Goal: Task Accomplishment & Management: Manage account settings

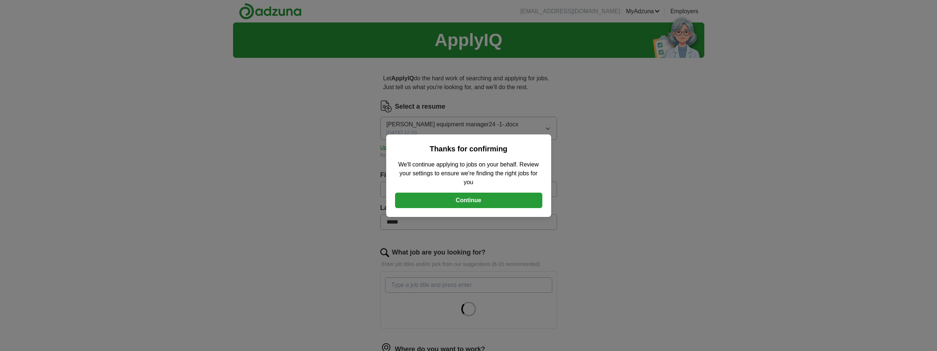
click at [473, 202] on button "Continue" at bounding box center [468, 199] width 147 height 15
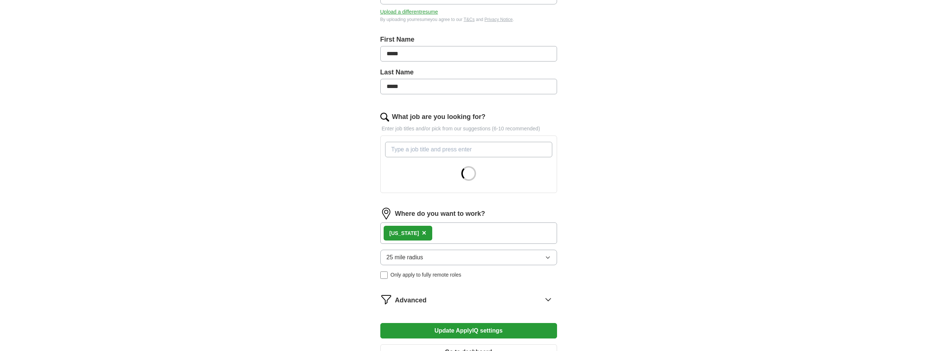
scroll to position [147, 0]
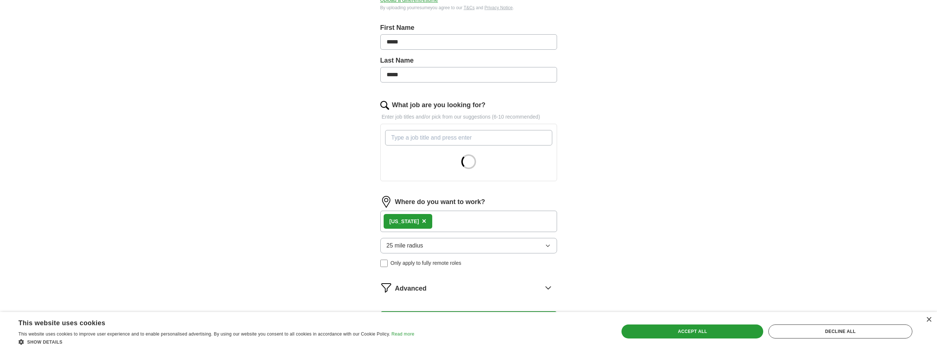
click at [434, 226] on div "Wyoming ×" at bounding box center [468, 220] width 177 height 21
click at [435, 221] on div "Wyoming ×" at bounding box center [468, 220] width 177 height 21
click at [435, 219] on div "Wyoming ×" at bounding box center [468, 220] width 177 height 21
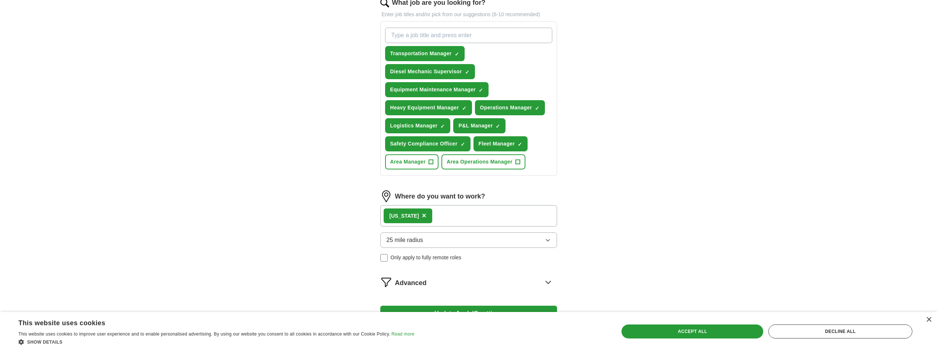
scroll to position [258, 0]
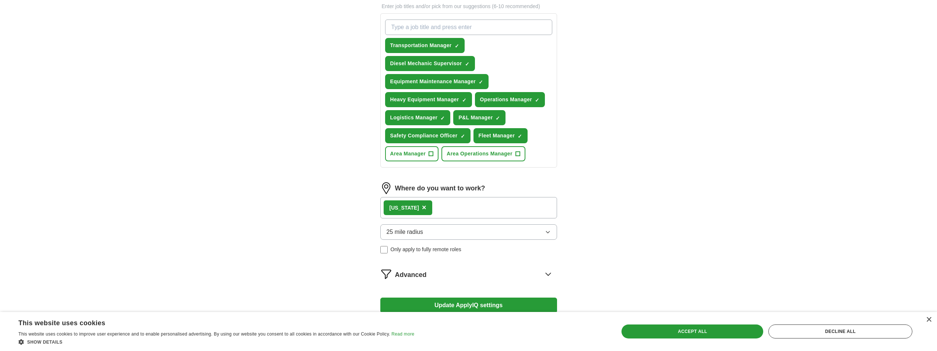
click at [446, 213] on div "Wyoming ×" at bounding box center [468, 207] width 177 height 21
click at [434, 208] on div "Wyoming ×" at bounding box center [468, 207] width 177 height 21
click at [433, 204] on div "Wyoming ×" at bounding box center [468, 207] width 177 height 21
click at [386, 186] on img at bounding box center [386, 188] width 12 height 12
click at [457, 207] on div "Wyoming ×" at bounding box center [468, 207] width 177 height 21
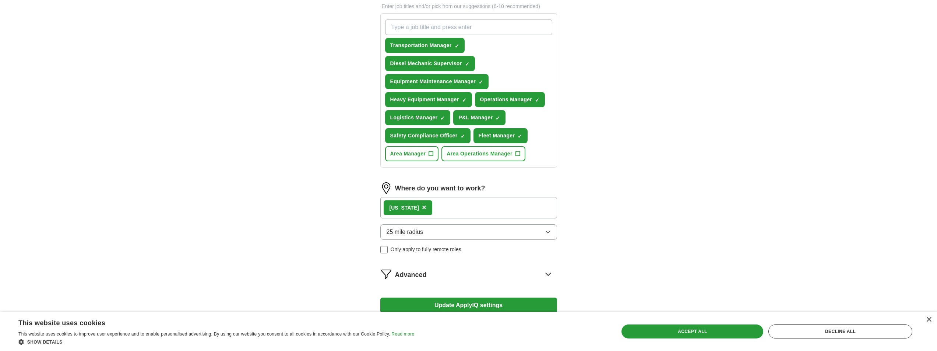
click at [463, 212] on div "Wyoming ×" at bounding box center [468, 207] width 177 height 21
click at [461, 208] on div "Wyoming ×" at bounding box center [468, 207] width 177 height 21
click at [439, 205] on div "Wyoming ×" at bounding box center [468, 207] width 177 height 21
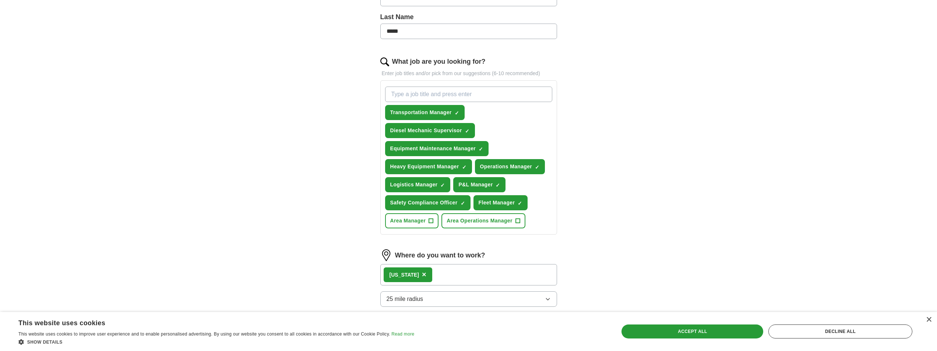
scroll to position [218, 0]
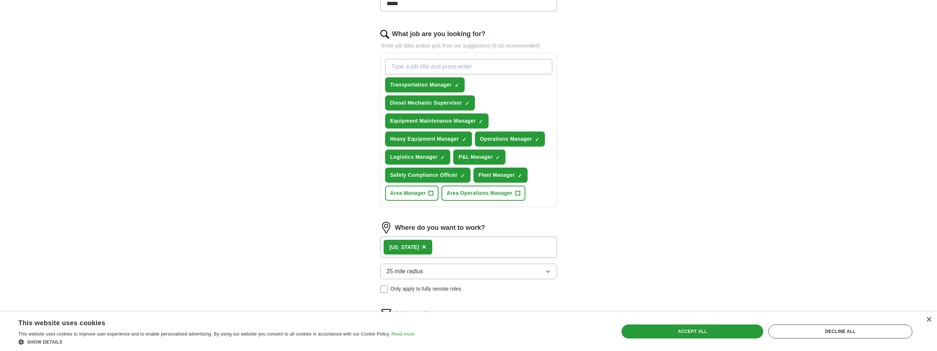
click at [548, 244] on div "Wyoming ×" at bounding box center [468, 246] width 177 height 21
click at [549, 267] on button "25 mile radius" at bounding box center [468, 270] width 177 height 15
drag, startPoint x: 542, startPoint y: 269, endPoint x: 534, endPoint y: 268, distance: 8.5
click at [541, 269] on button "25 mile radius" at bounding box center [468, 270] width 177 height 15
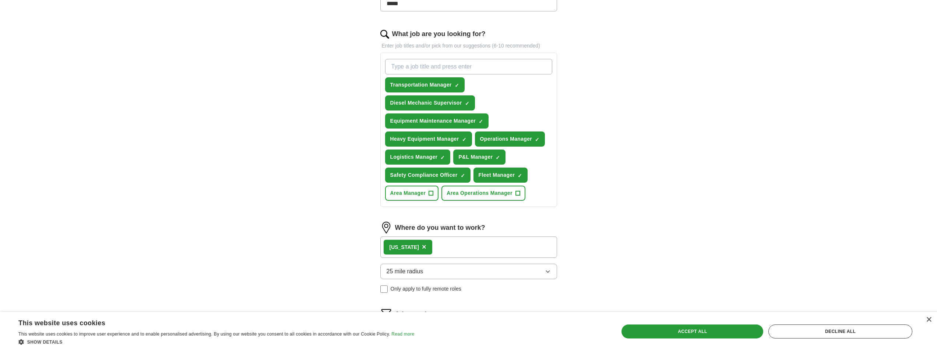
click at [524, 246] on div "Wyoming ×" at bounding box center [468, 246] width 177 height 21
click at [420, 248] on div "Wyoming ×" at bounding box center [407, 247] width 49 height 15
click at [422, 246] on span "×" at bounding box center [424, 247] width 4 height 8
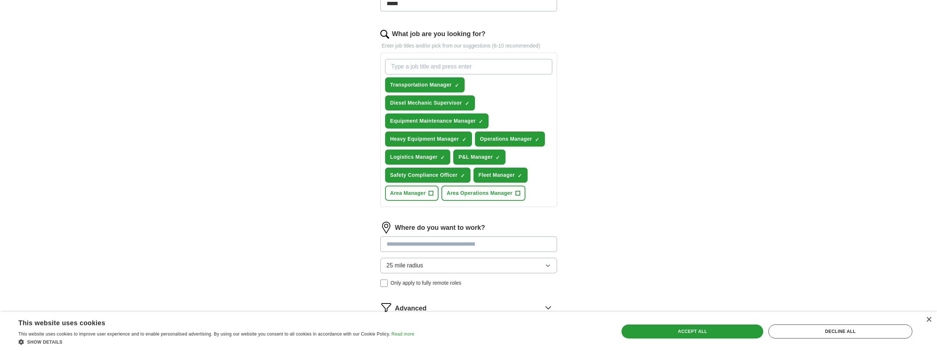
click at [427, 245] on input at bounding box center [468, 243] width 177 height 15
type input "****"
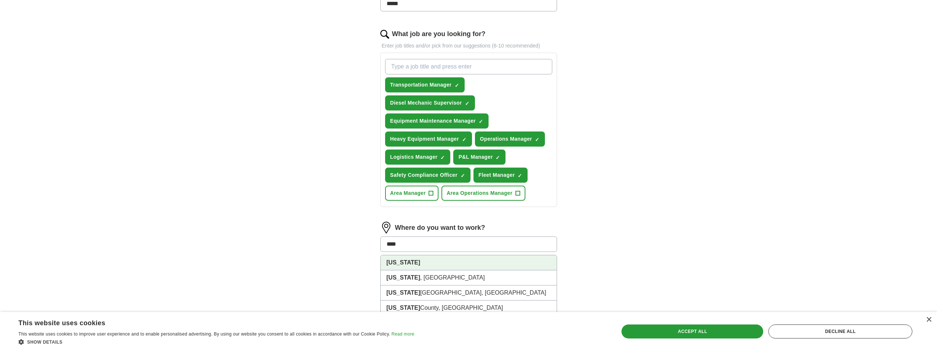
click at [390, 262] on strong "[US_STATE]" at bounding box center [403, 262] width 34 height 6
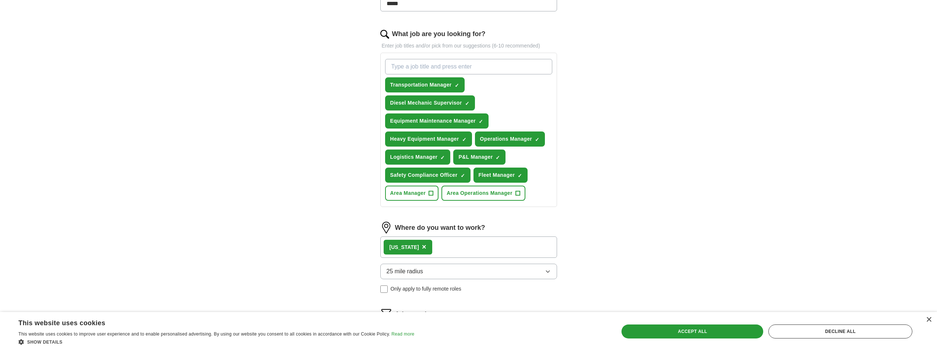
click at [446, 253] on div "Ohio ×" at bounding box center [468, 246] width 177 height 21
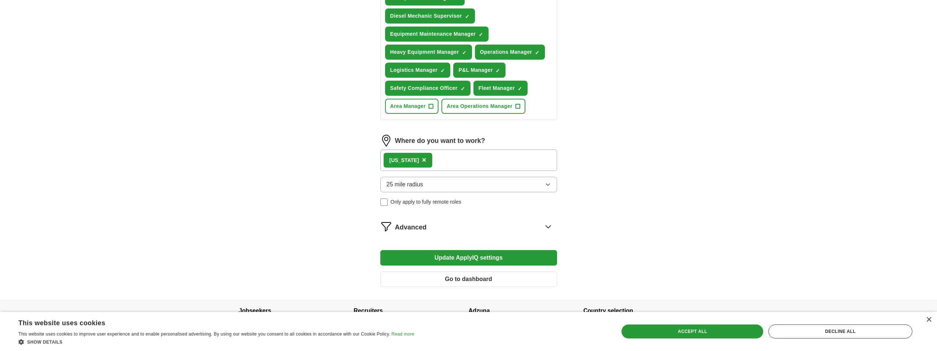
scroll to position [329, 0]
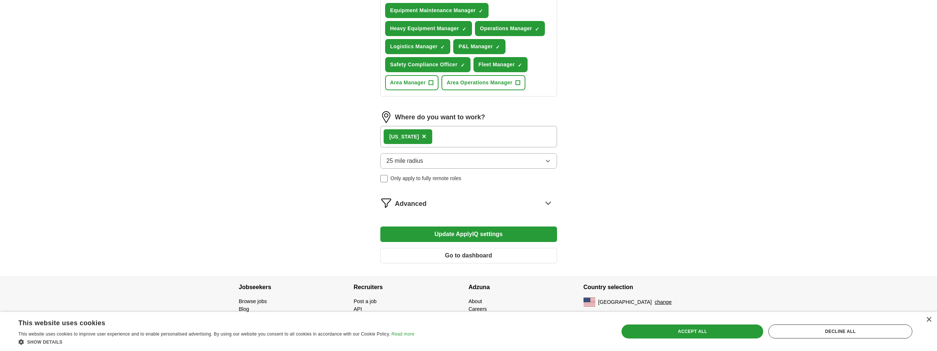
click at [485, 236] on button "Update ApplyIQ settings" at bounding box center [468, 233] width 177 height 15
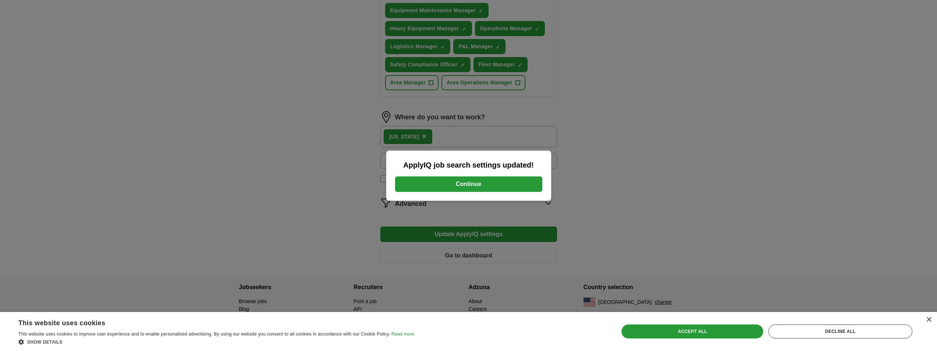
click at [464, 178] on button "Continue" at bounding box center [468, 183] width 147 height 15
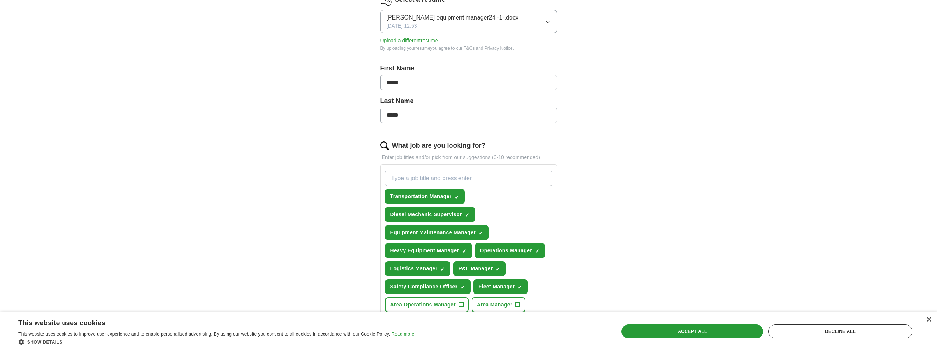
scroll to position [85, 0]
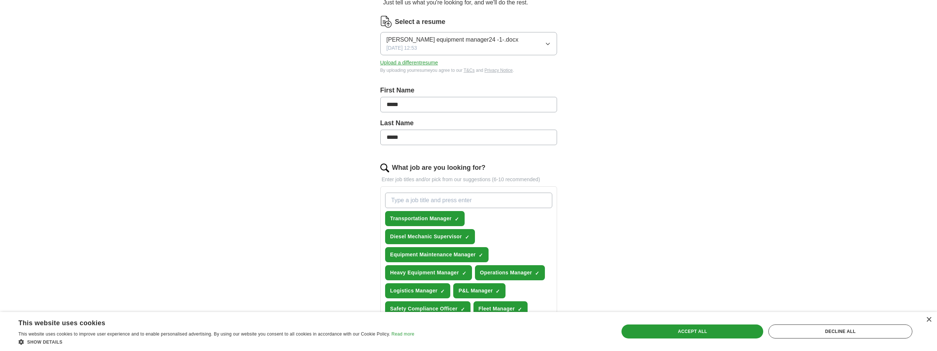
click at [408, 63] on button "Upload a different resume" at bounding box center [409, 63] width 58 height 8
click at [683, 332] on div "Accept all" at bounding box center [692, 331] width 142 height 14
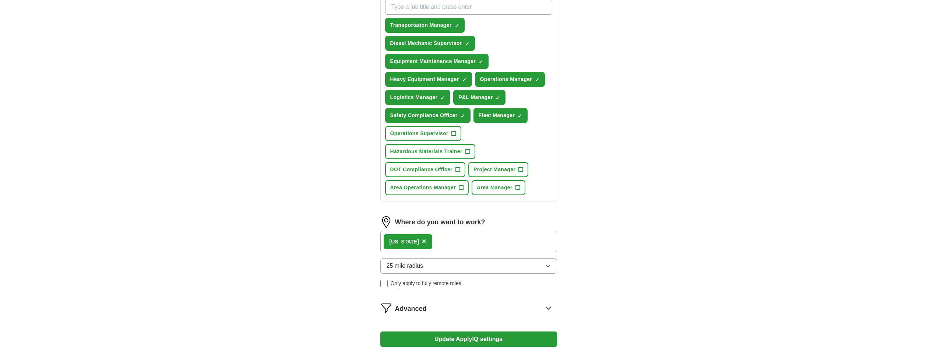
scroll to position [331, 0]
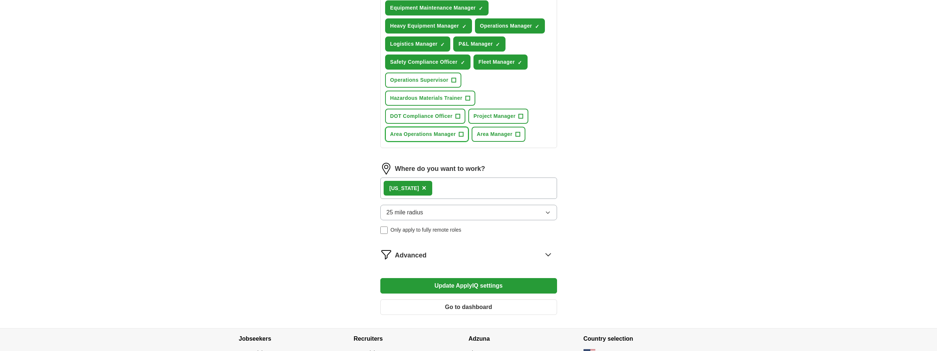
click at [459, 132] on span "+" at bounding box center [461, 134] width 4 height 6
click at [520, 131] on span "+" at bounding box center [517, 134] width 4 height 6
click at [456, 79] on button "Operations Supervisor +" at bounding box center [423, 79] width 76 height 15
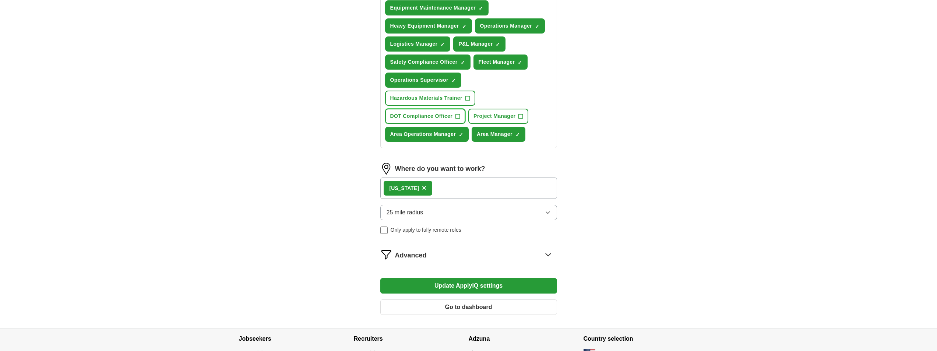
click at [457, 114] on span "+" at bounding box center [458, 116] width 4 height 6
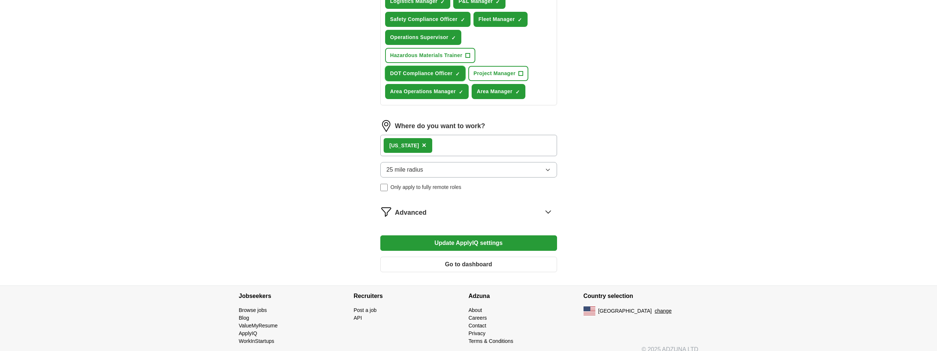
scroll to position [383, 0]
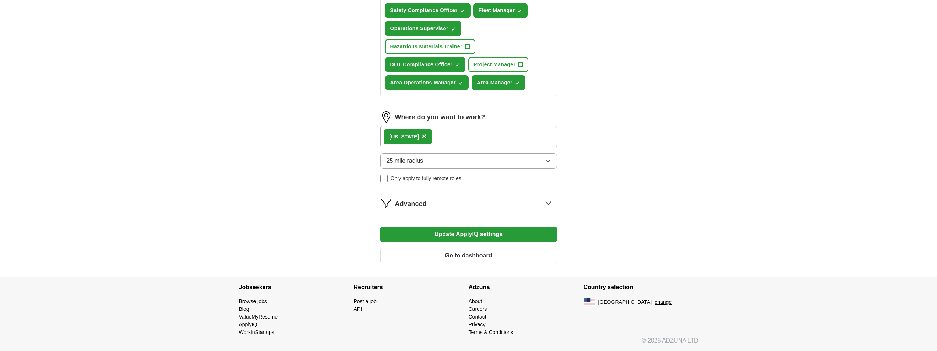
click at [484, 236] on button "Update ApplyIQ settings" at bounding box center [468, 233] width 177 height 15
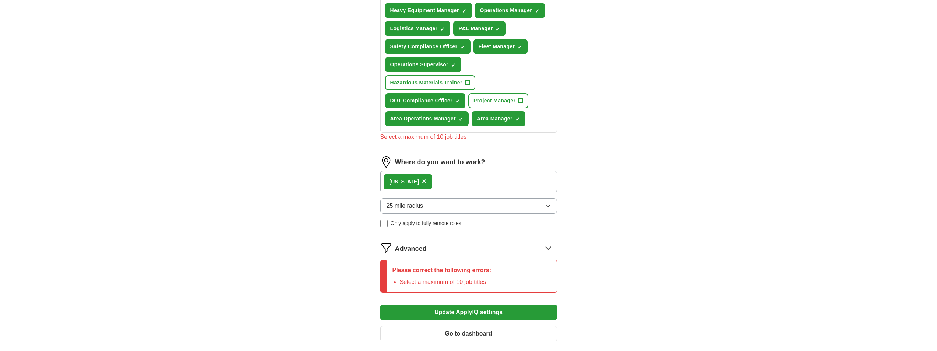
scroll to position [272, 0]
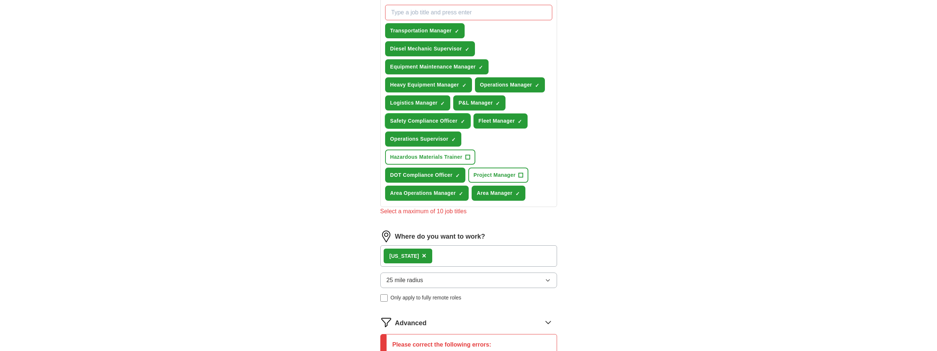
click at [0, 0] on span "×" at bounding box center [0, 0] width 0 height 0
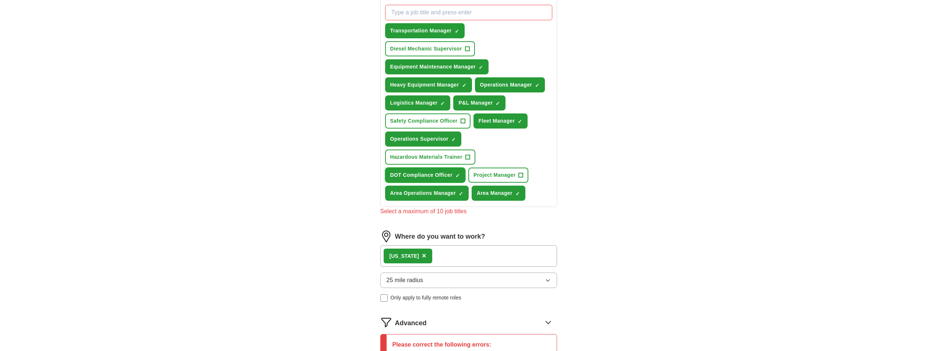
click at [0, 0] on span "×" at bounding box center [0, 0] width 0 height 0
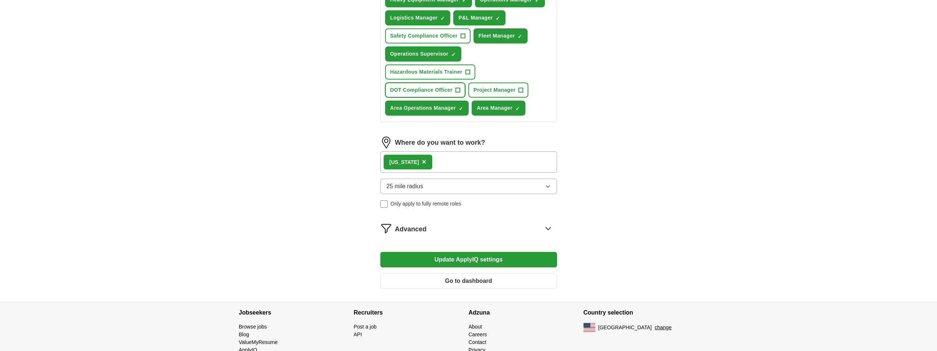
scroll to position [383, 0]
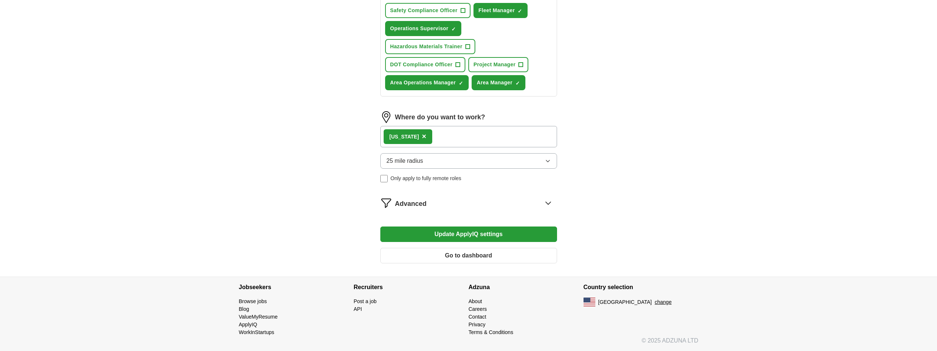
click at [471, 233] on button "Update ApplyIQ settings" at bounding box center [468, 233] width 177 height 15
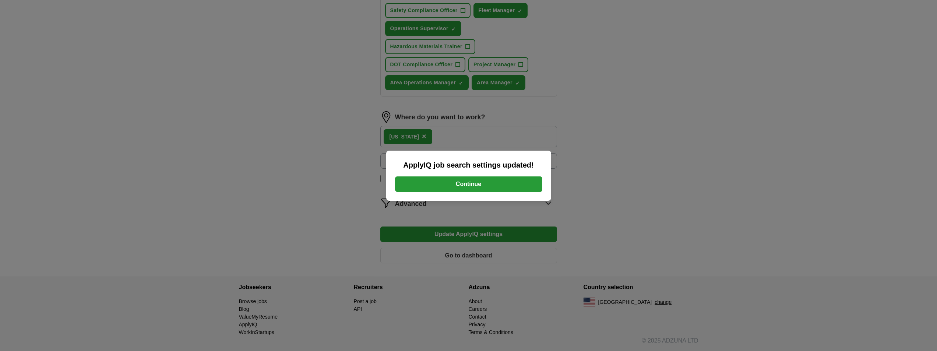
click at [478, 178] on button "Continue" at bounding box center [468, 183] width 147 height 15
